Goal: Check status: Check status

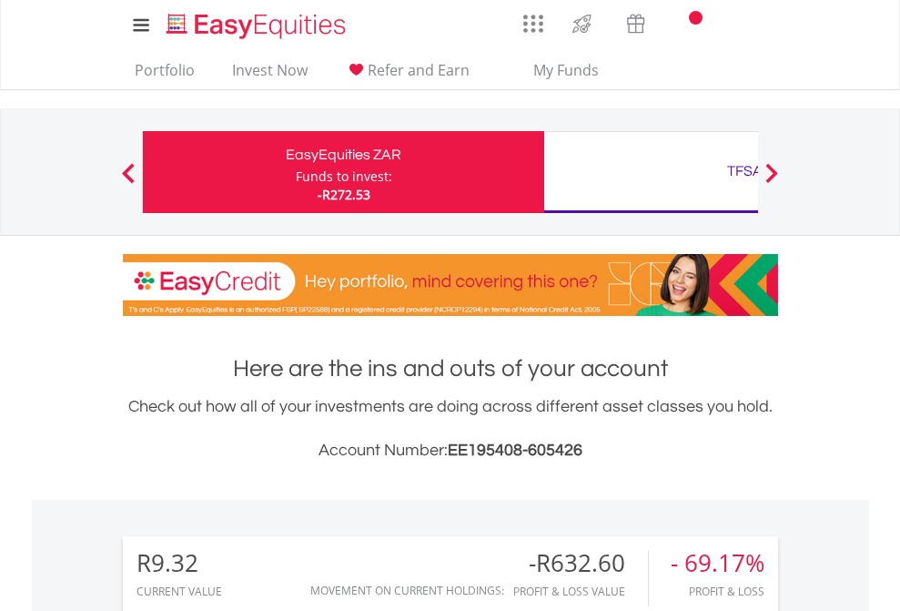
scroll to position [175, 286]
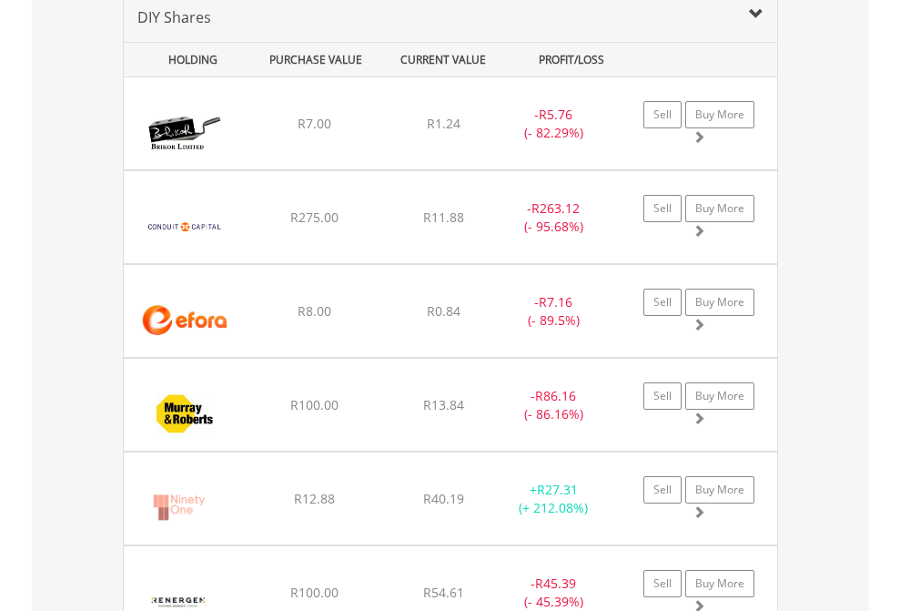
scroll to position [1759, 0]
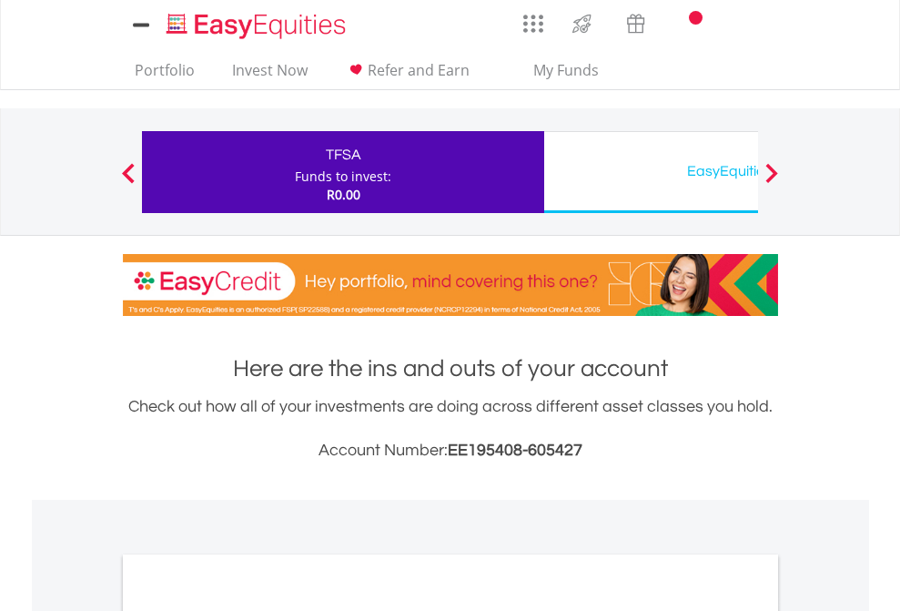
scroll to position [1094, 0]
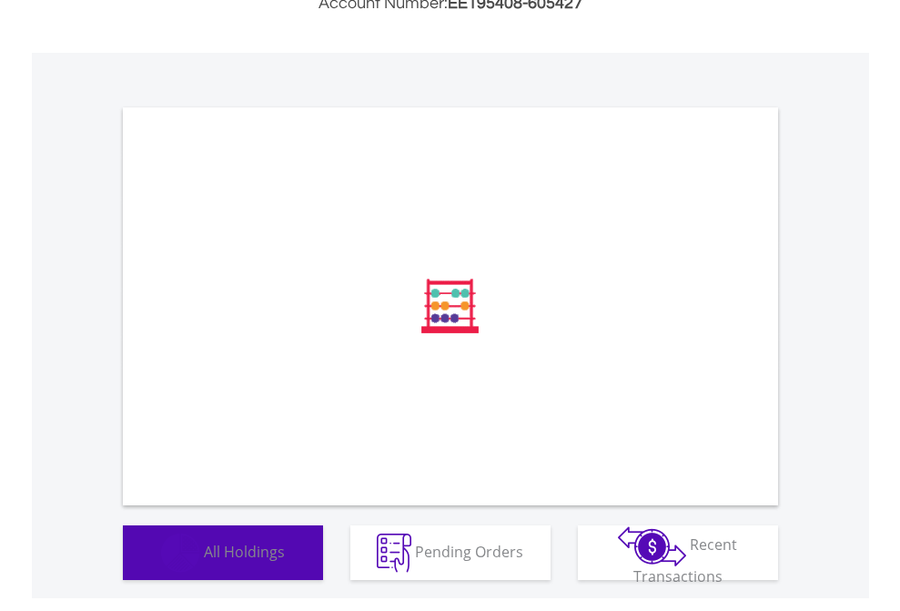
click at [204, 560] on span "All Holdings" at bounding box center [244, 550] width 81 height 20
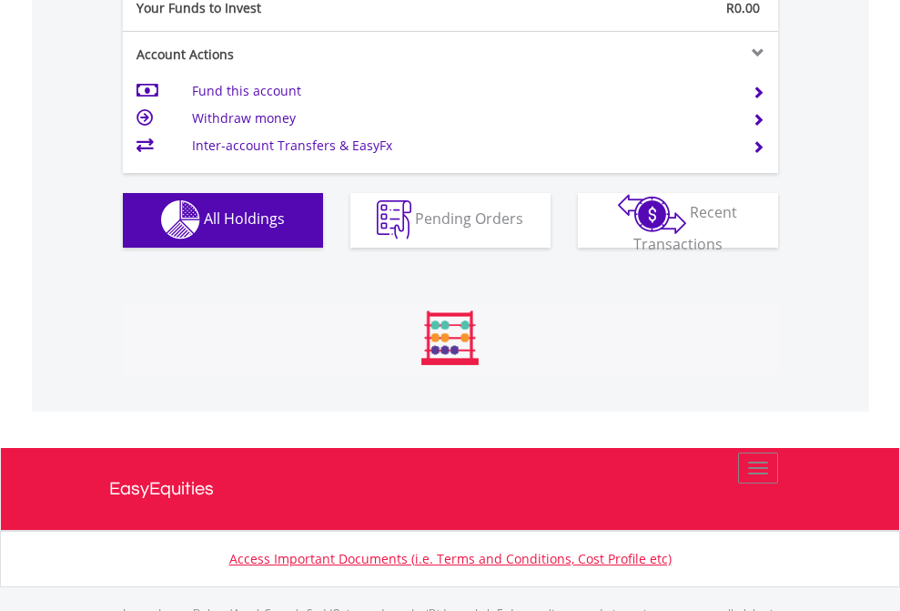
scroll to position [1802, 0]
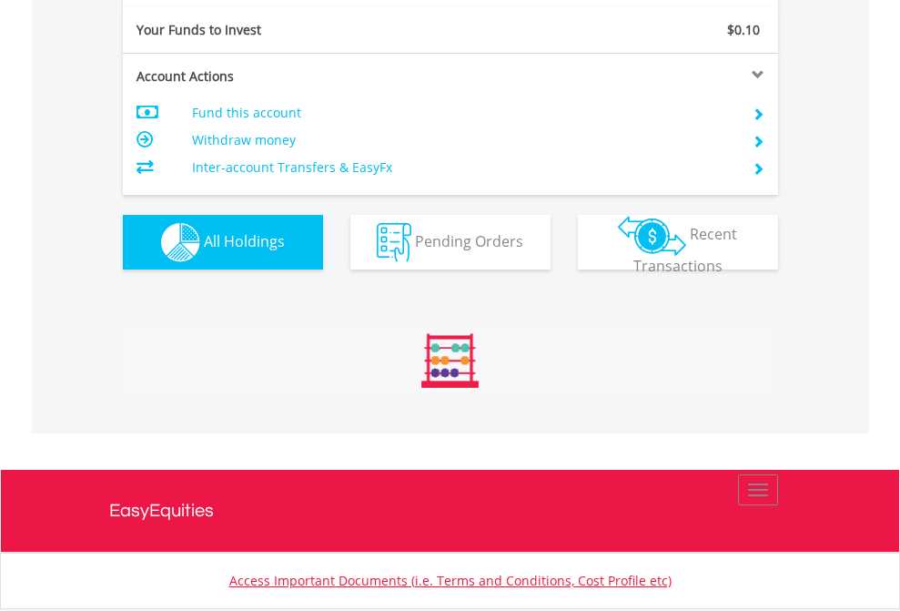
scroll to position [175, 286]
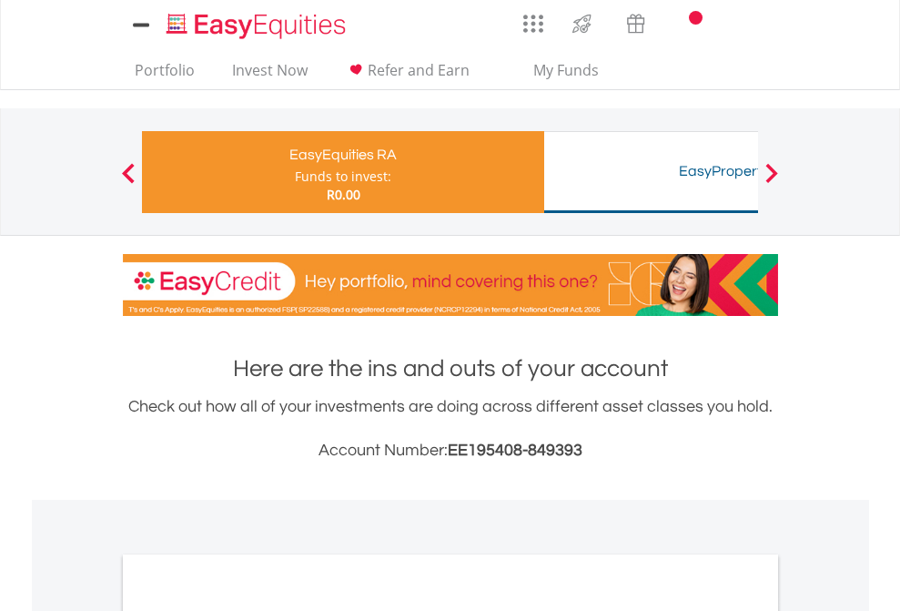
scroll to position [1094, 0]
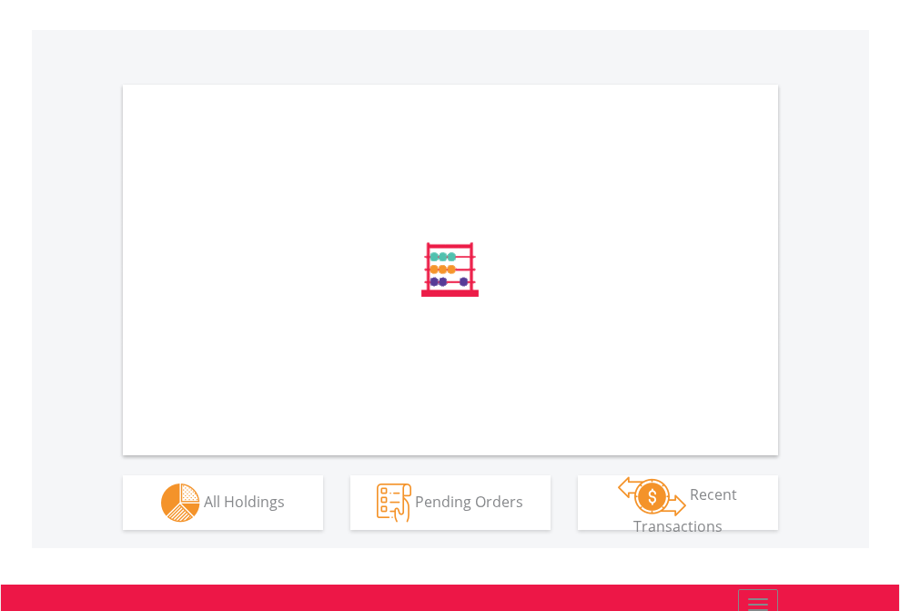
click at [204, 510] on span "All Holdings" at bounding box center [244, 500] width 81 height 20
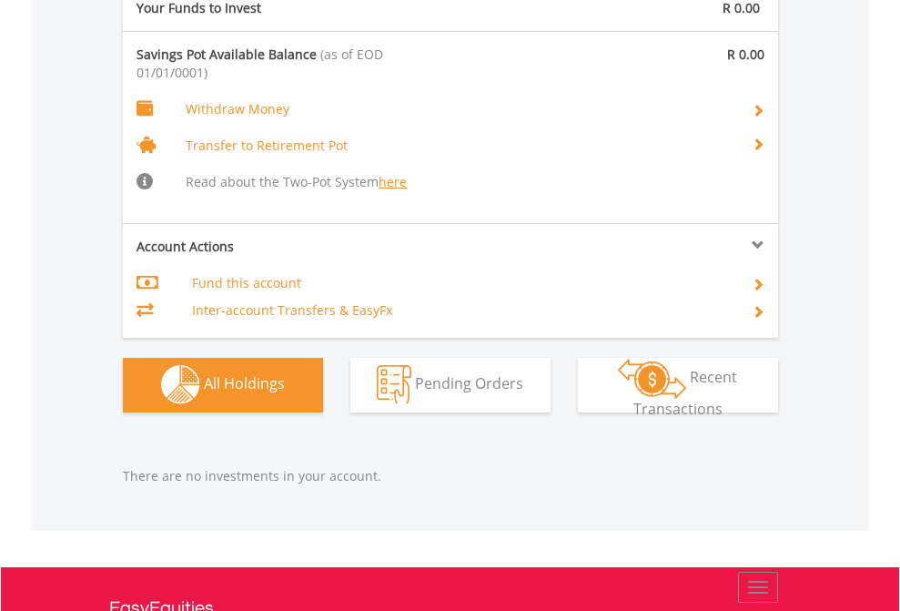
scroll to position [1908, 0]
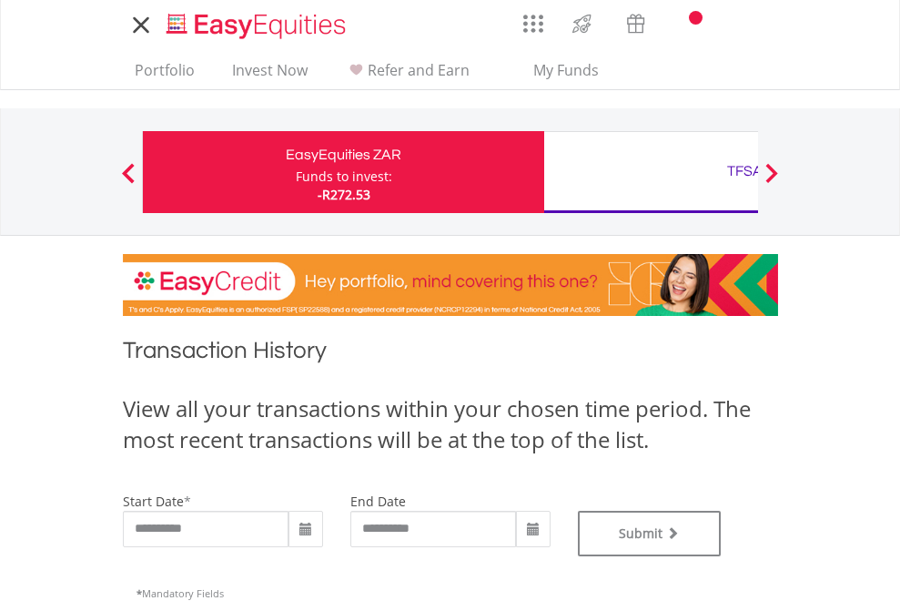
type input "**********"
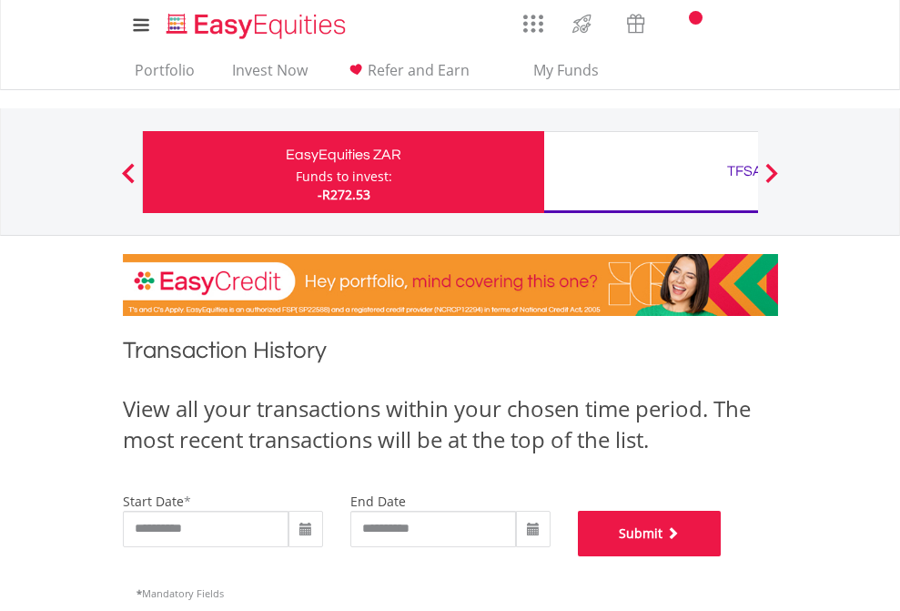
click at [722, 556] on button "Submit" at bounding box center [650, 532] width 144 height 45
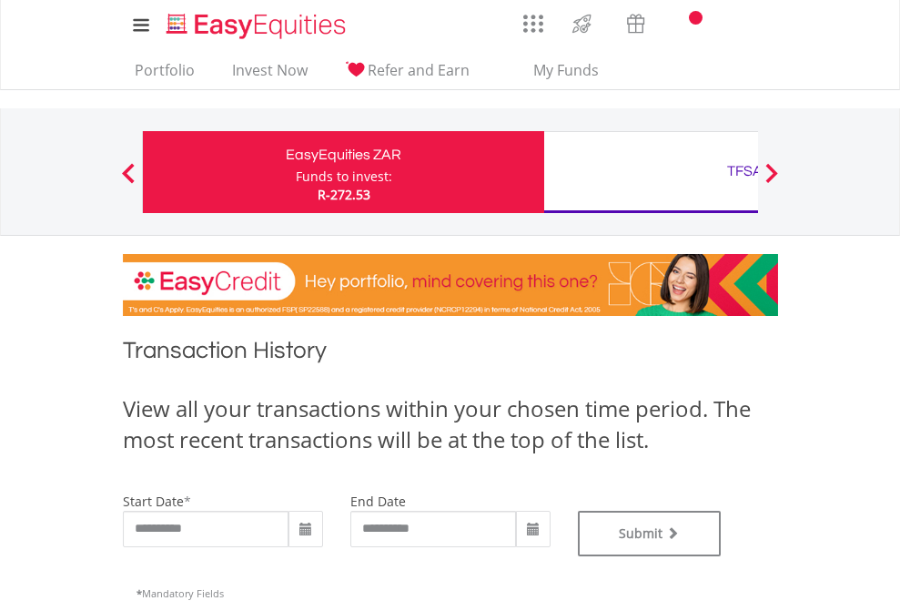
click at [651, 172] on div "TFSA" at bounding box center [744, 170] width 379 height 25
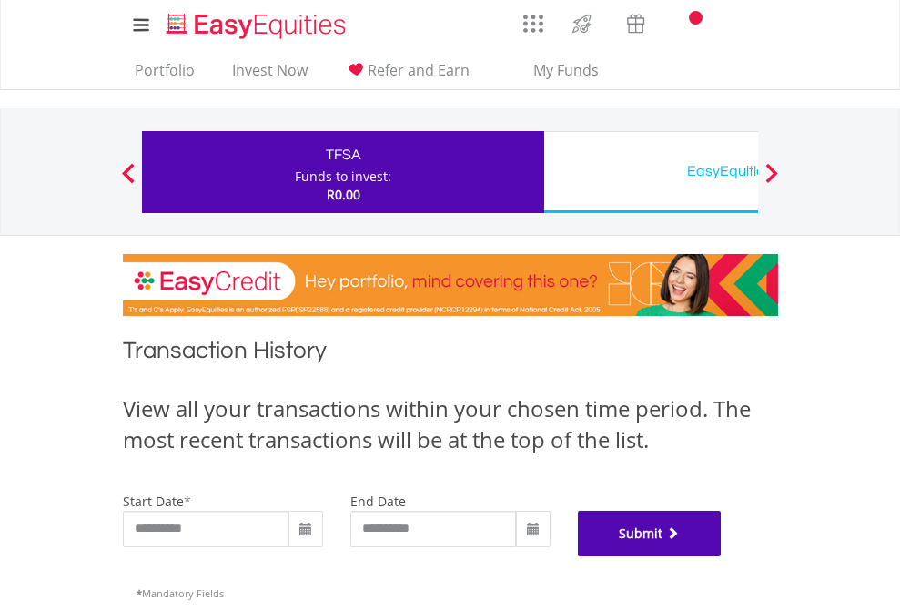
click at [722, 556] on button "Submit" at bounding box center [650, 532] width 144 height 45
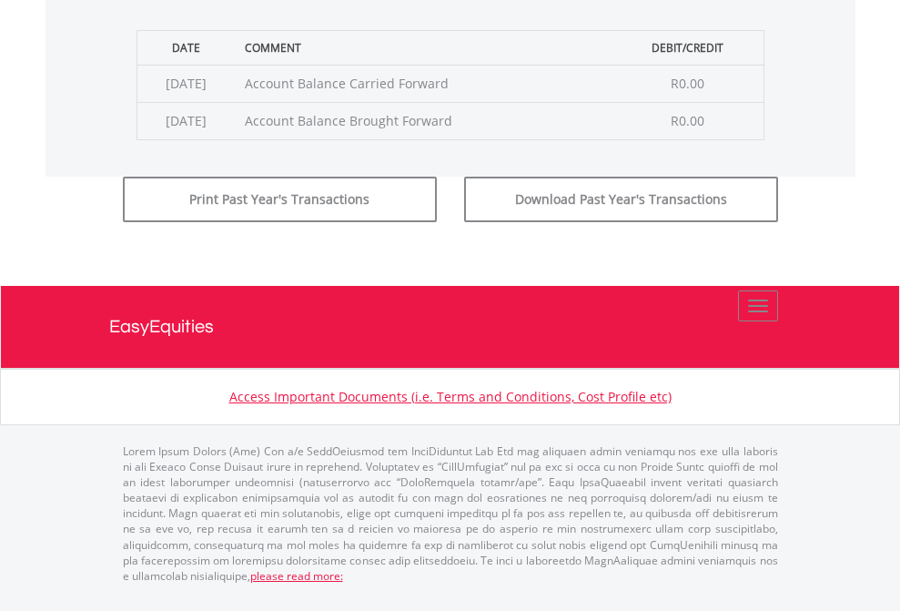
scroll to position [738, 0]
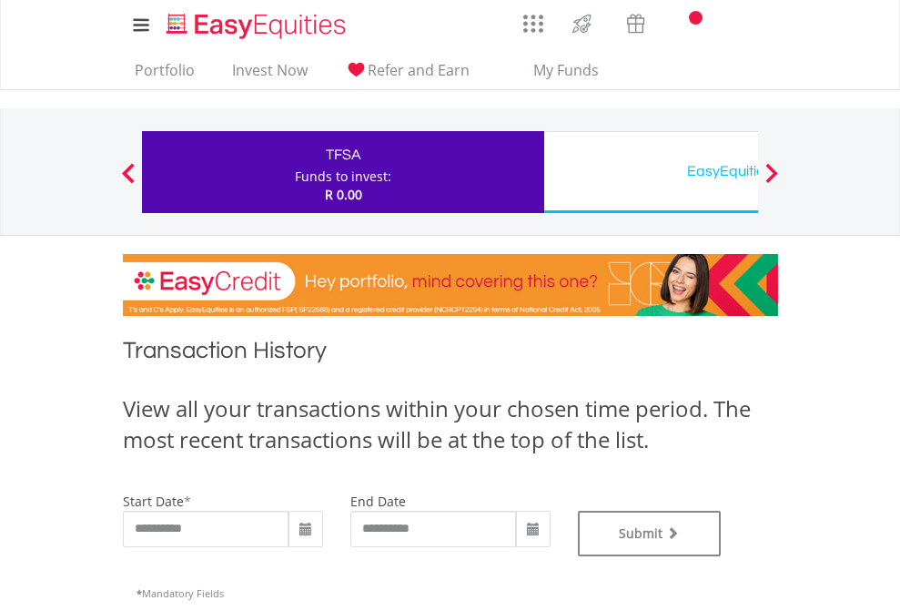
click at [651, 172] on div "EasyEquities USD" at bounding box center [744, 170] width 379 height 25
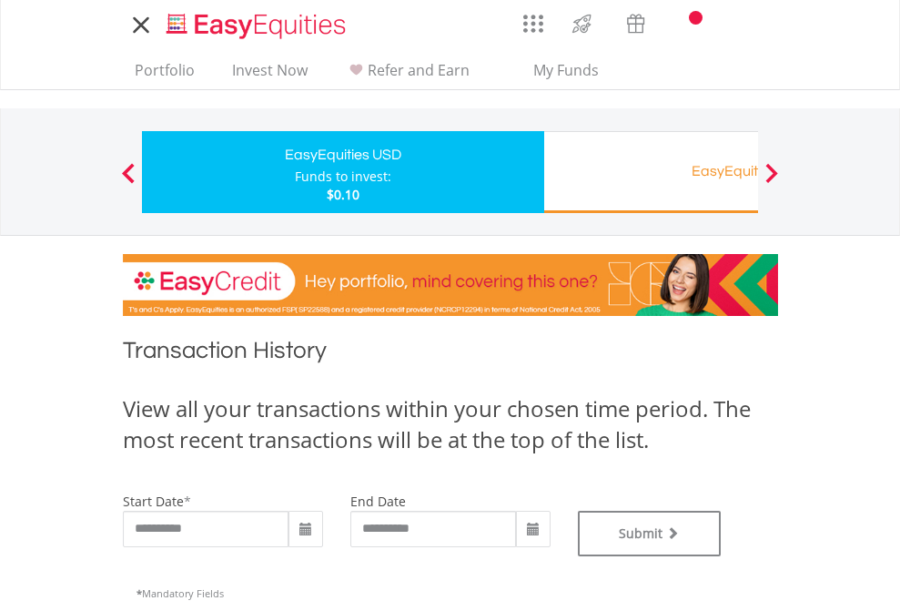
type input "**********"
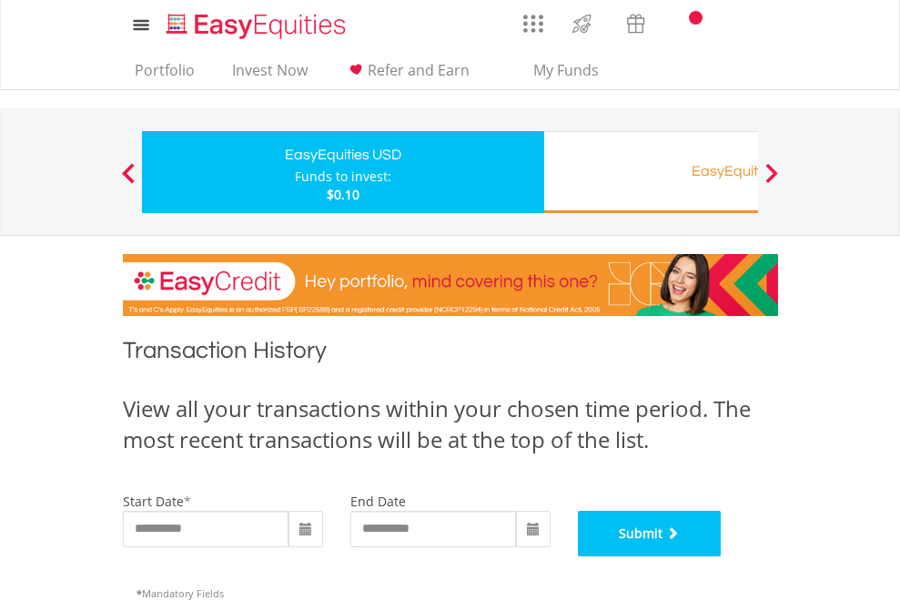
click at [722, 556] on button "Submit" at bounding box center [650, 532] width 144 height 45
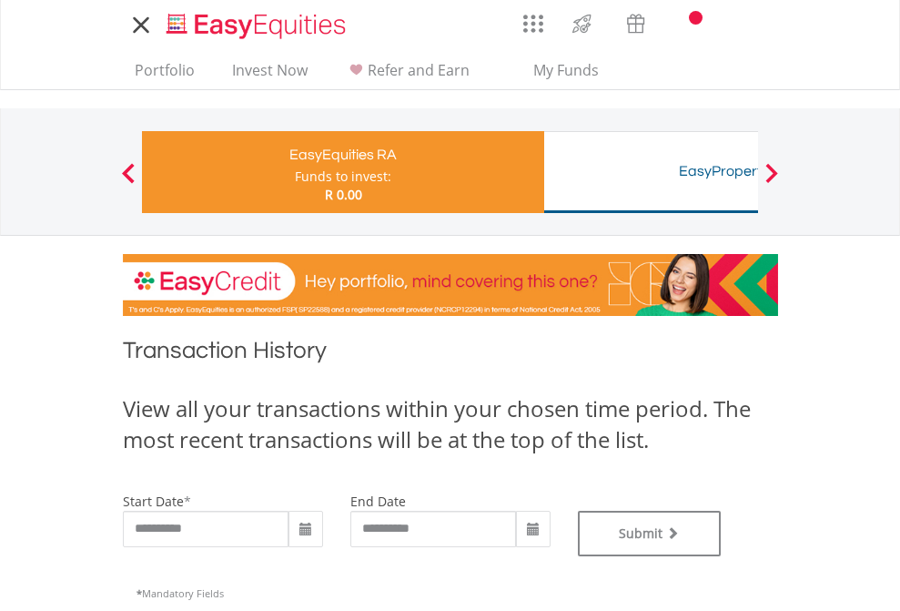
type input "**********"
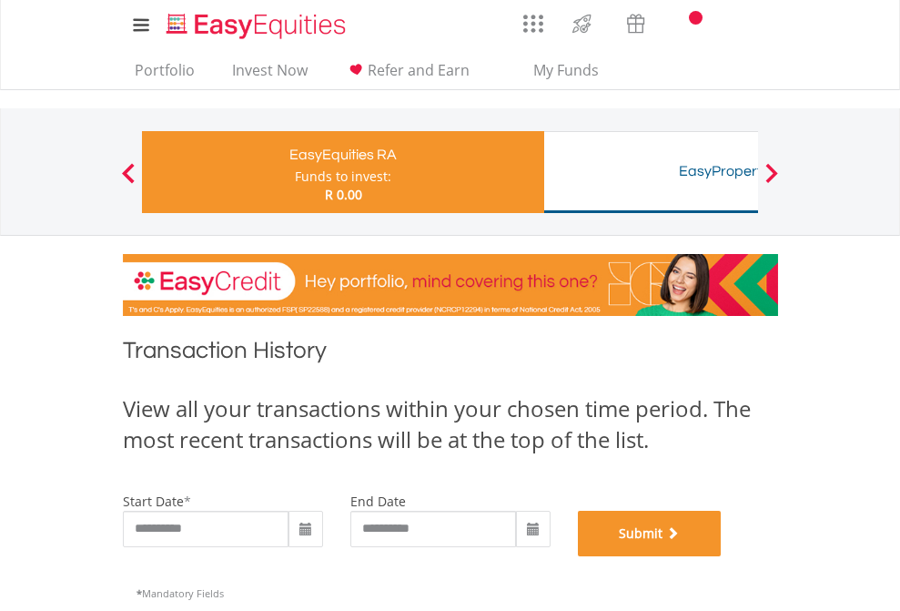
click at [722, 556] on button "Submit" at bounding box center [650, 532] width 144 height 45
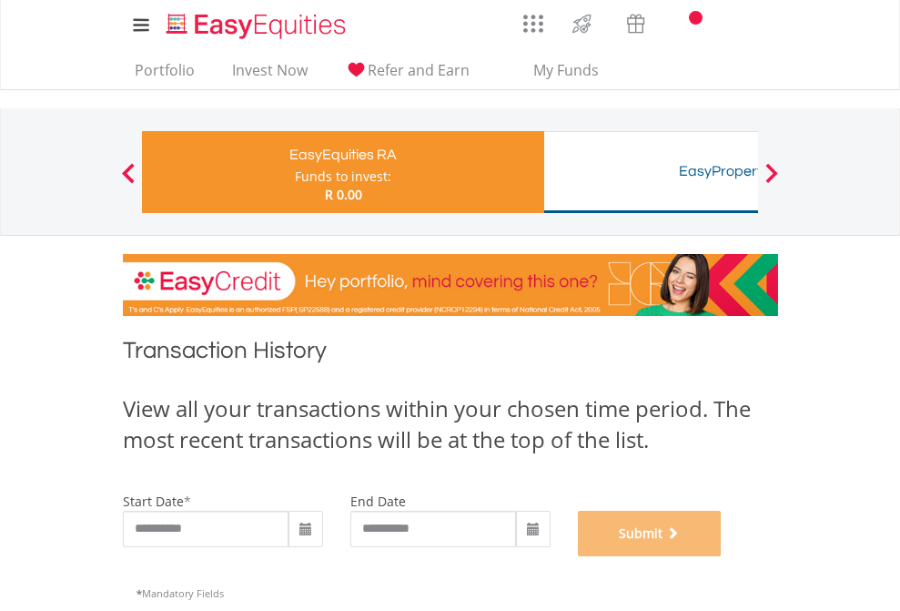
scroll to position [738, 0]
